Goal: Information Seeking & Learning: Learn about a topic

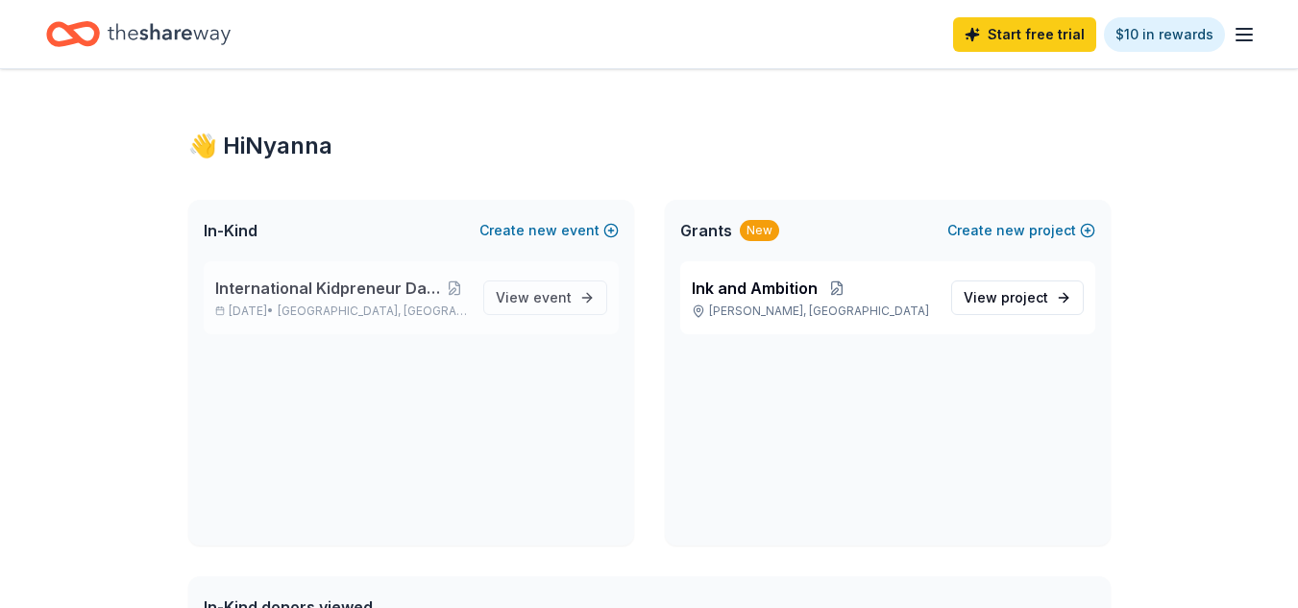
click at [356, 295] on span "International Kidpreneur Day Expo and Gala" at bounding box center [328, 288] width 227 height 23
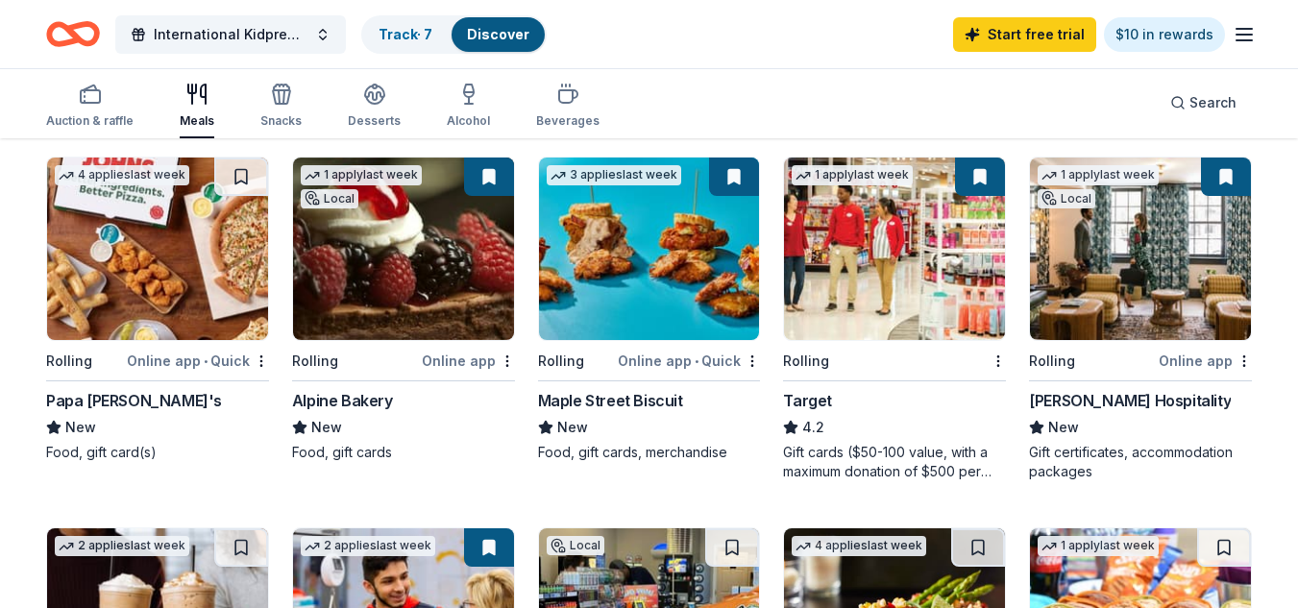
scroll to position [572, 0]
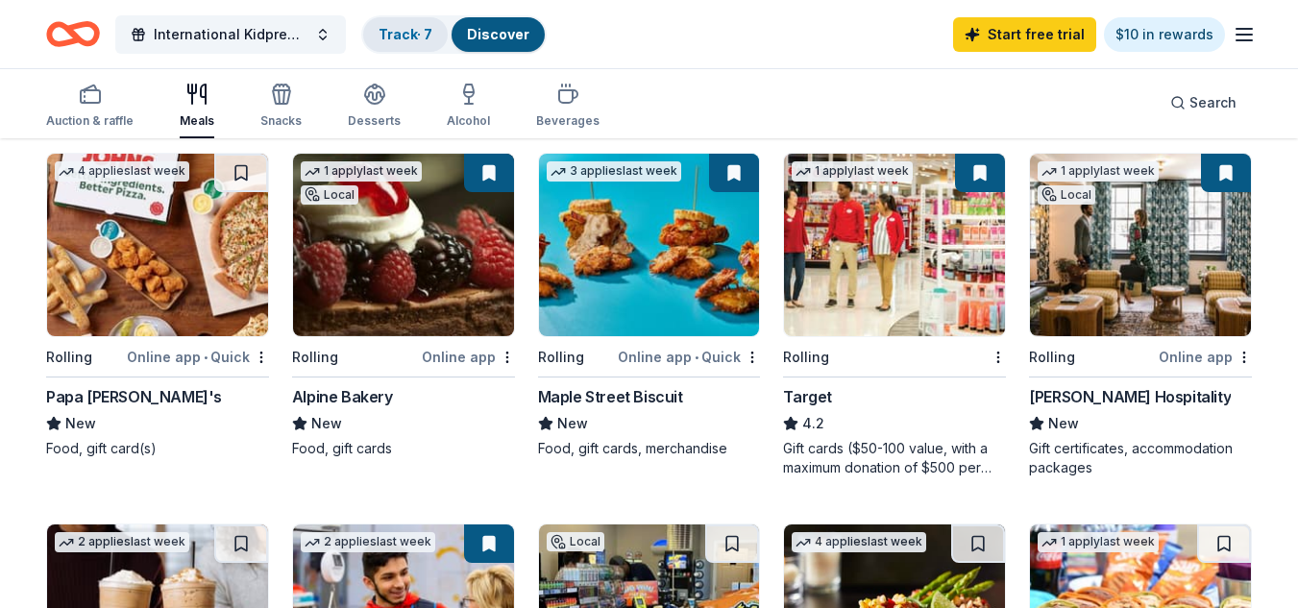
click at [408, 43] on div "Track · 7" at bounding box center [405, 34] width 85 height 35
click at [405, 31] on link "Track · 7" at bounding box center [406, 34] width 54 height 16
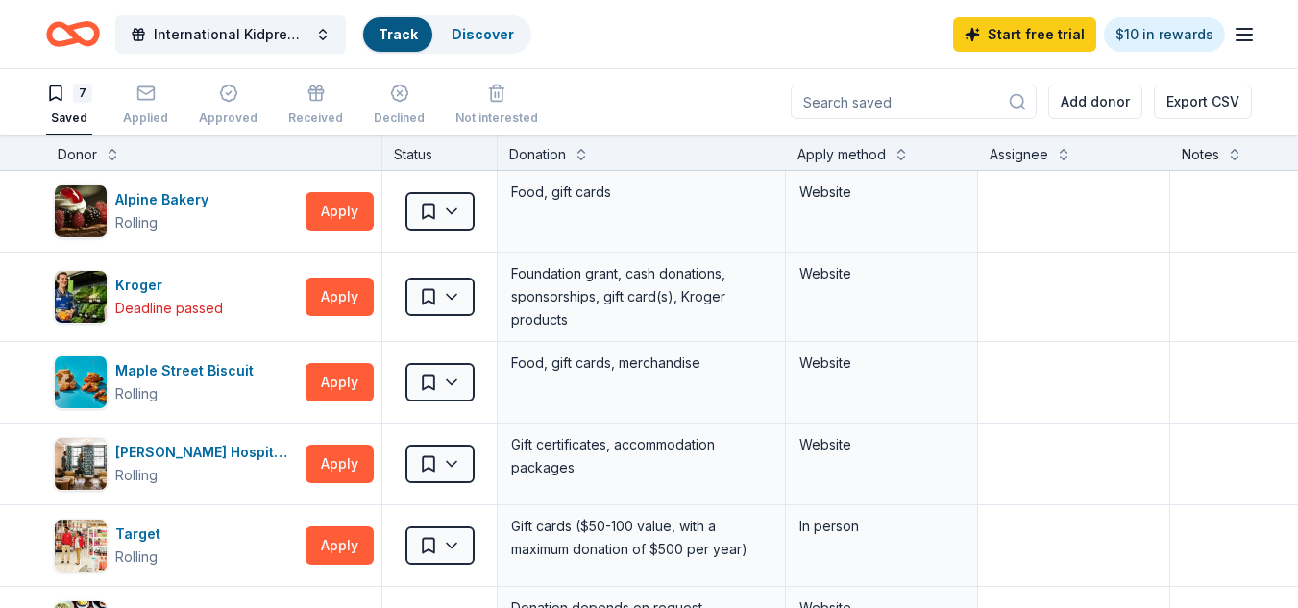
scroll to position [1, 0]
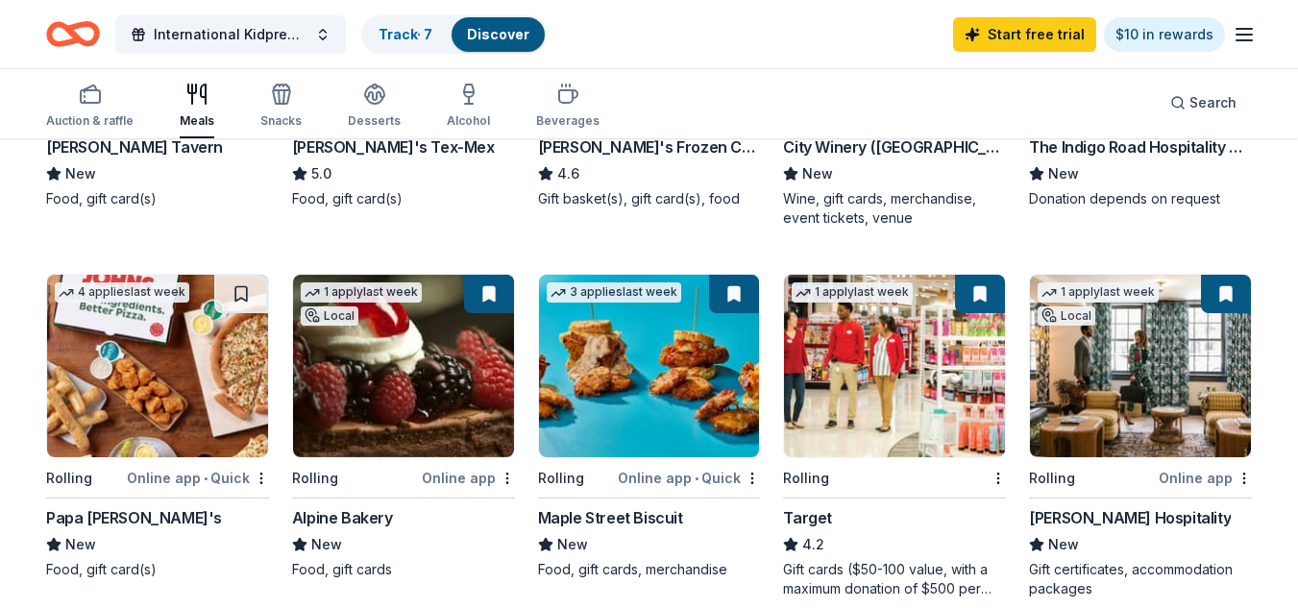
scroll to position [399, 0]
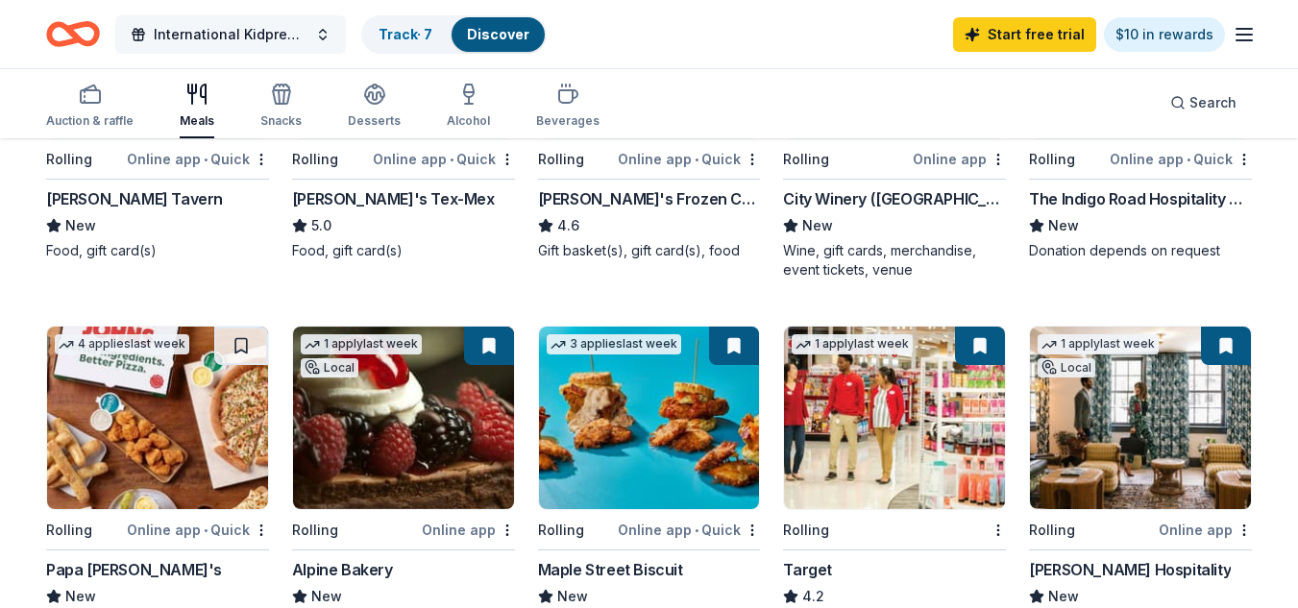
click at [327, 24] on button "International Kidpreneur Day Expo and Gala" at bounding box center [230, 34] width 231 height 38
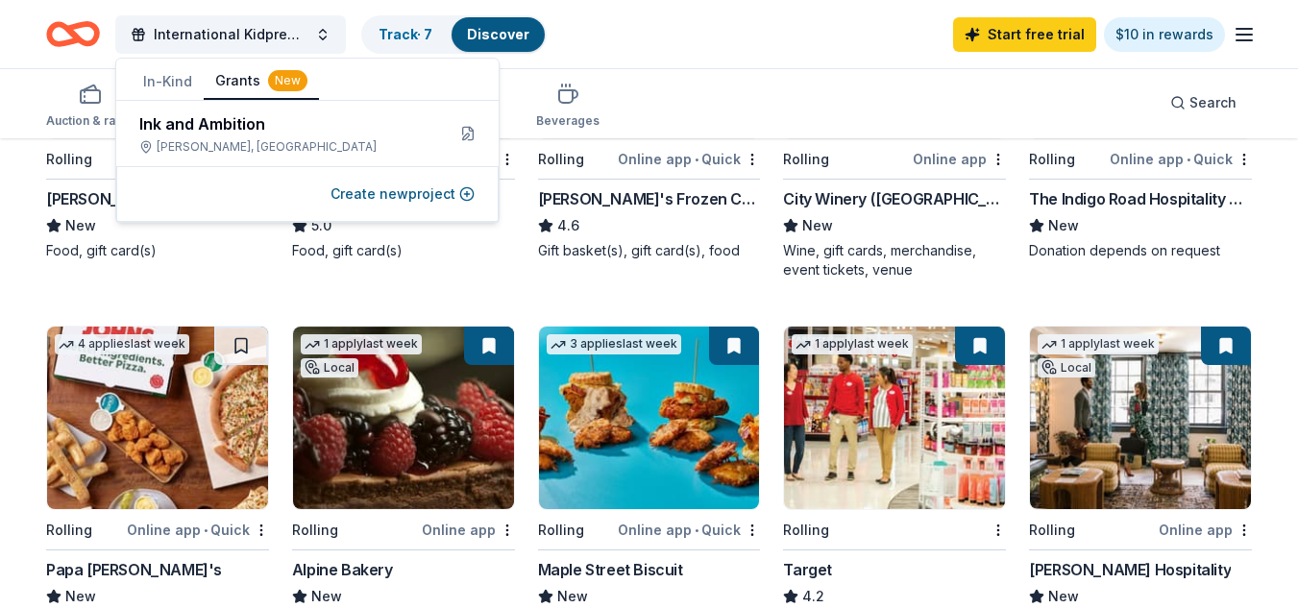
click at [242, 85] on button "Grants New" at bounding box center [261, 81] width 115 height 37
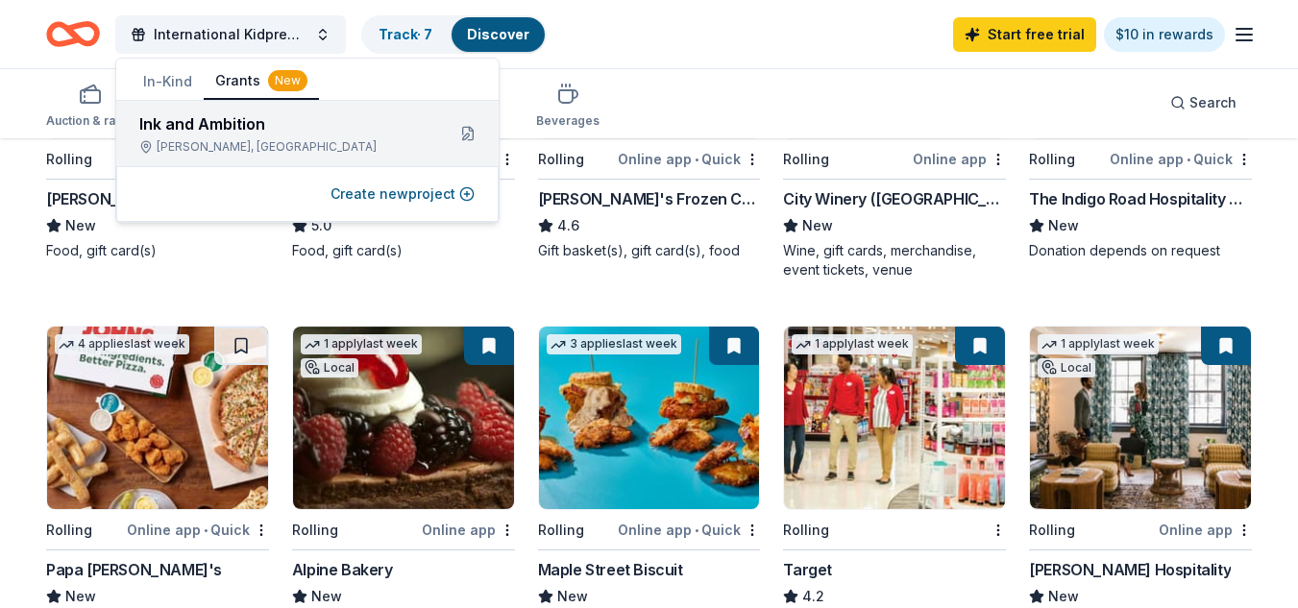
click at [227, 129] on div "Ink and Ambition" at bounding box center [284, 123] width 290 height 23
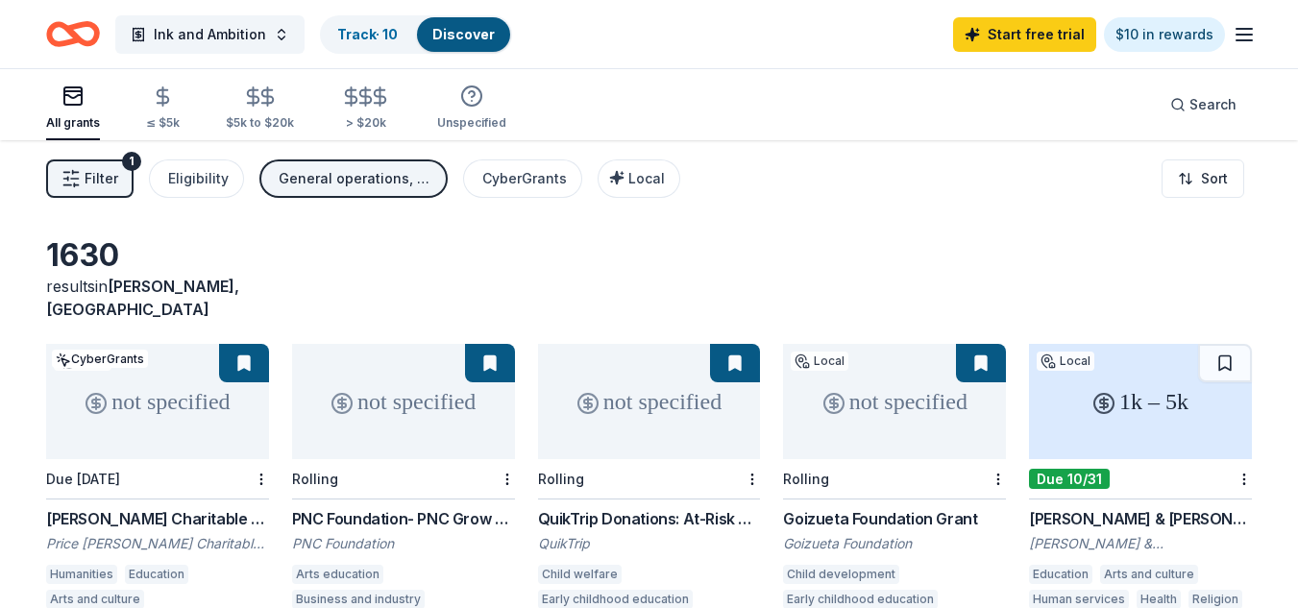
click at [1272, 70] on div "All grants ≤ $5k $5k to $20k > $20k Unspecified Search" at bounding box center [649, 104] width 1298 height 71
